Goal: Task Accomplishment & Management: Use online tool/utility

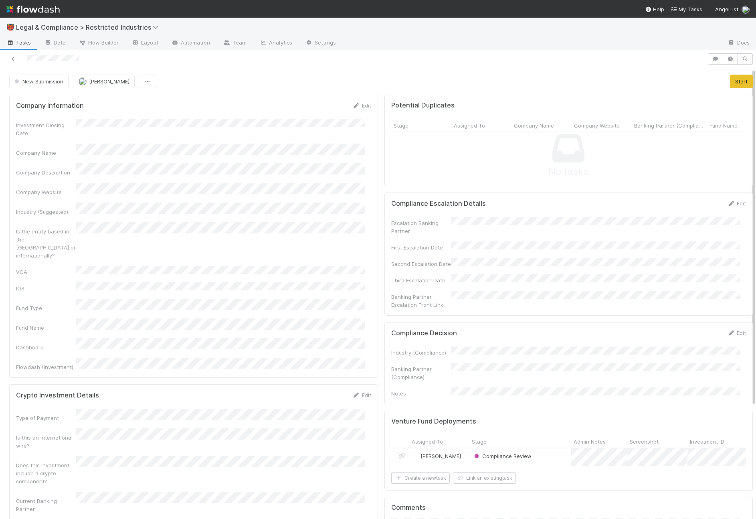
click at [716, 83] on div "New Submission Aryeh Friedman Start" at bounding box center [380, 82] width 743 height 14
click at [730, 82] on button "Start" at bounding box center [741, 82] width 23 height 14
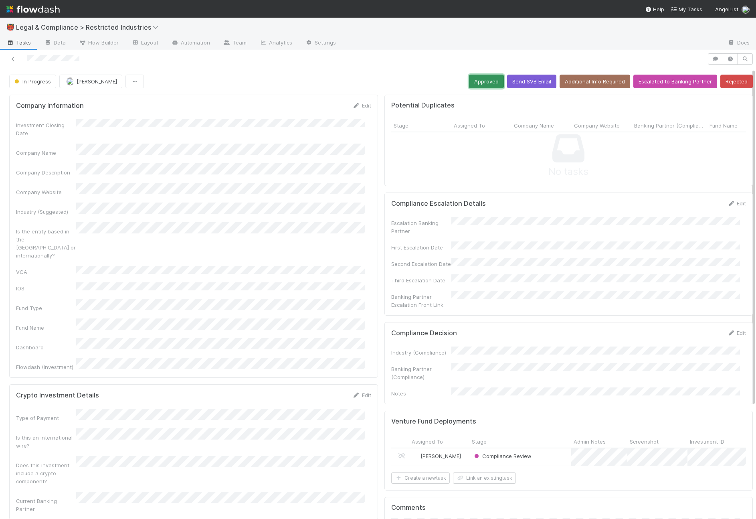
click at [489, 80] on button "Approved" at bounding box center [486, 82] width 35 height 14
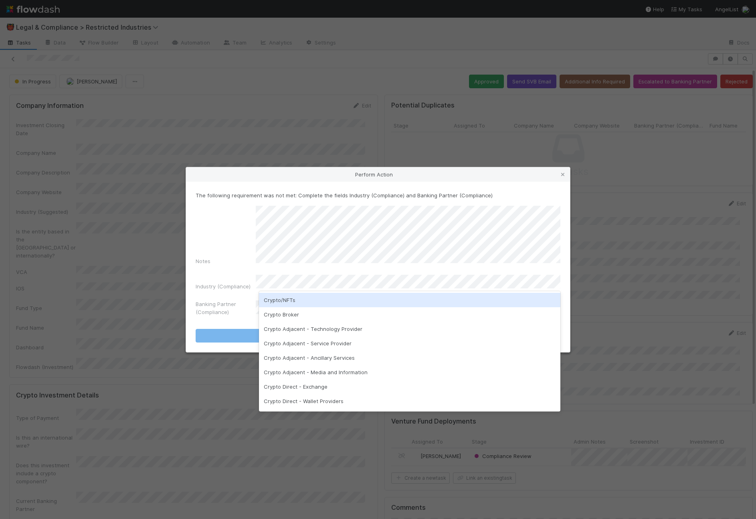
click at [341, 298] on div "Crypto/NFTs" at bounding box center [409, 300] width 301 height 14
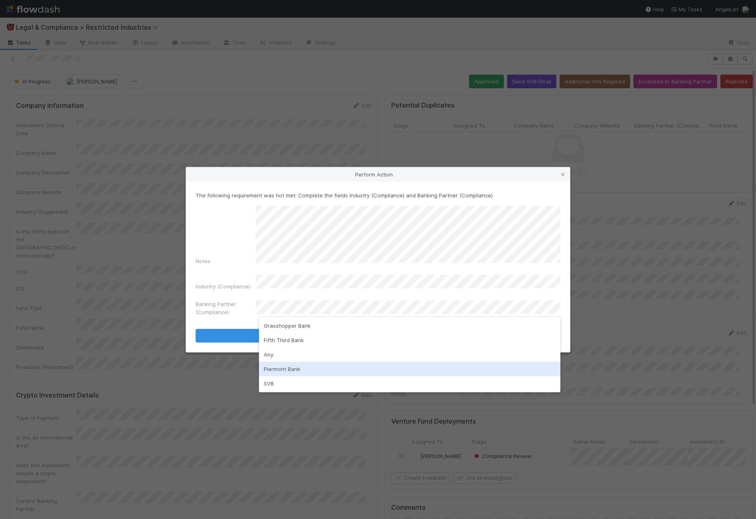
click at [310, 369] on div "Piermont Bank" at bounding box center [409, 369] width 301 height 14
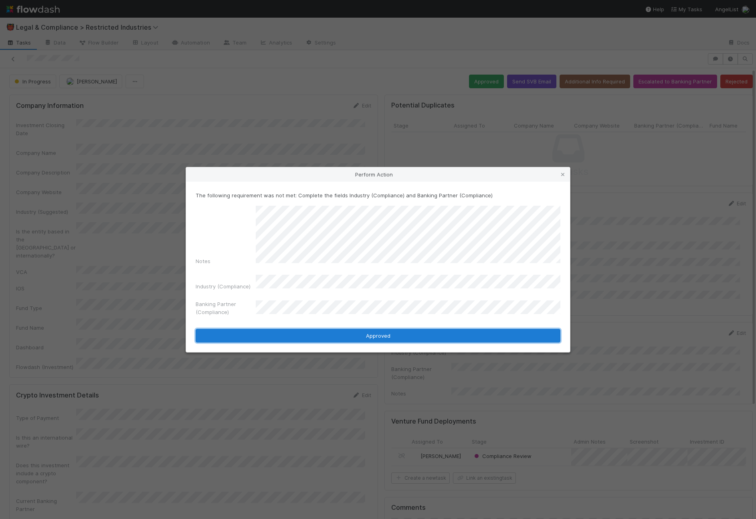
click at [323, 333] on button "Approved" at bounding box center [378, 336] width 365 height 14
